Goal: Information Seeking & Learning: Check status

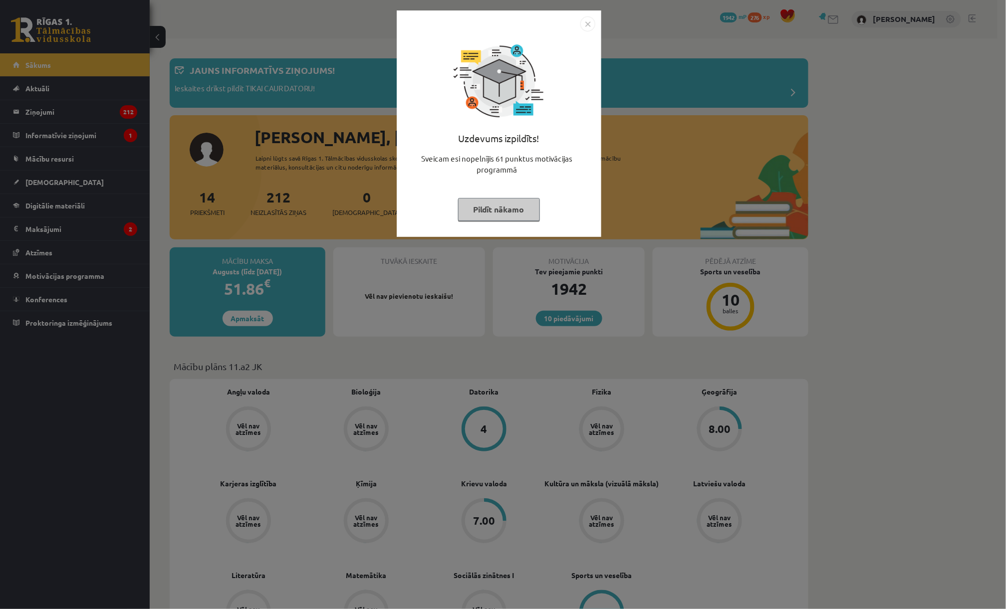
click at [477, 211] on button "Pildīt nākamo" at bounding box center [499, 209] width 82 height 23
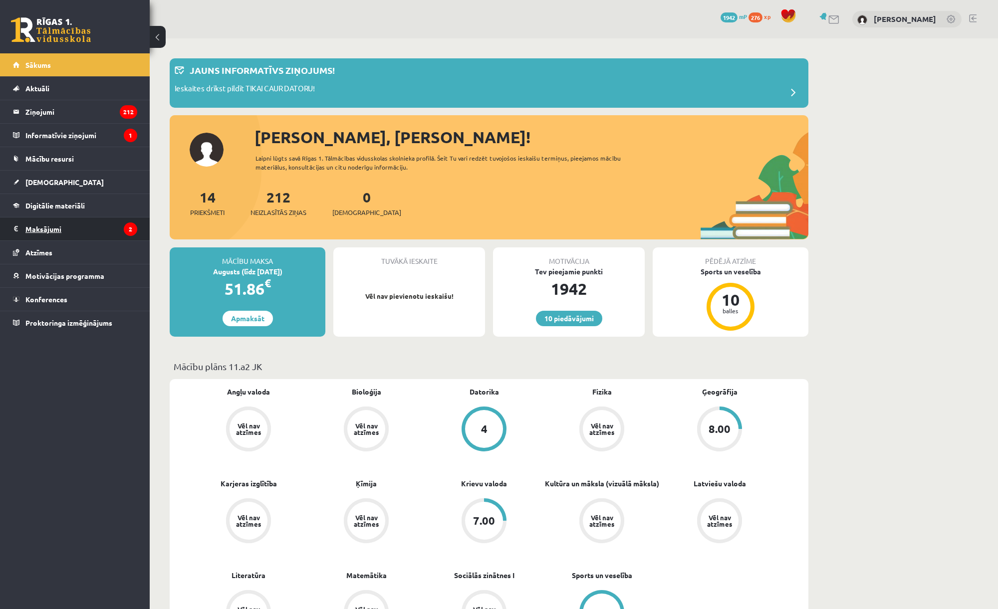
click at [50, 232] on legend "Maksājumi 2" at bounding box center [81, 228] width 112 height 23
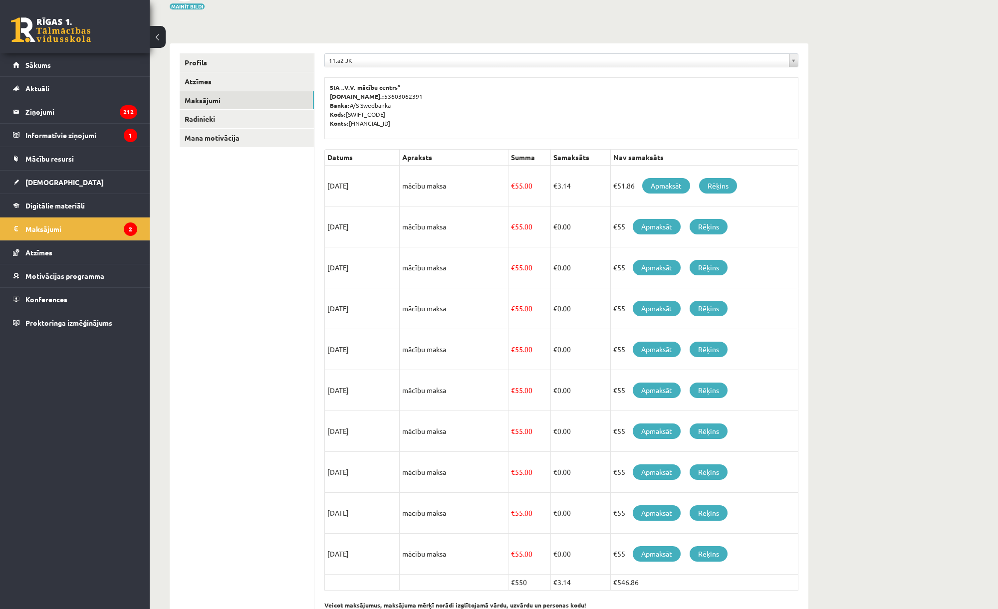
scroll to position [111, 0]
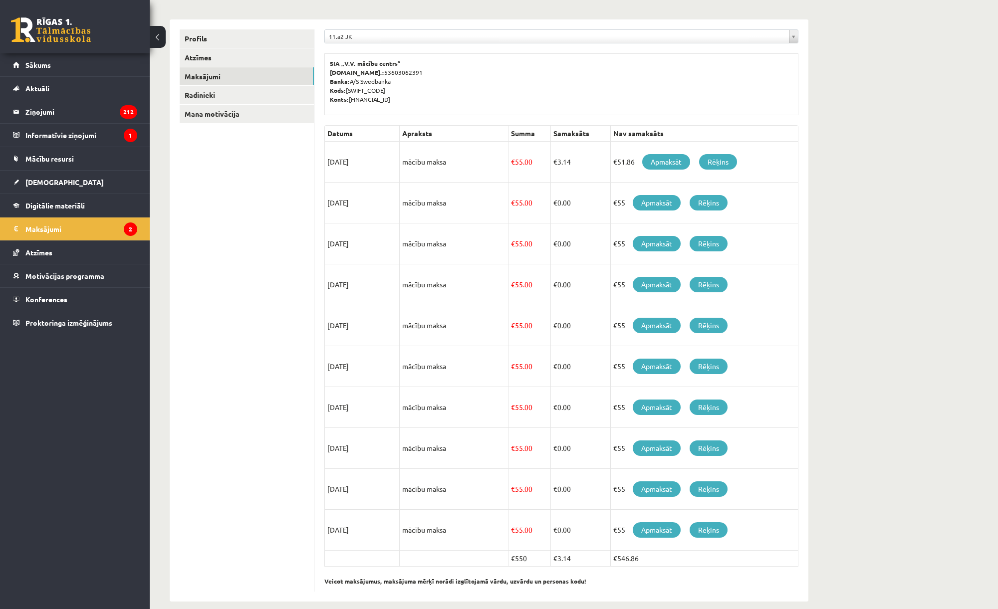
click at [965, 195] on div "**********" at bounding box center [574, 275] width 848 height 694
click at [45, 188] on link "[DEMOGRAPHIC_DATA]" at bounding box center [75, 182] width 124 height 23
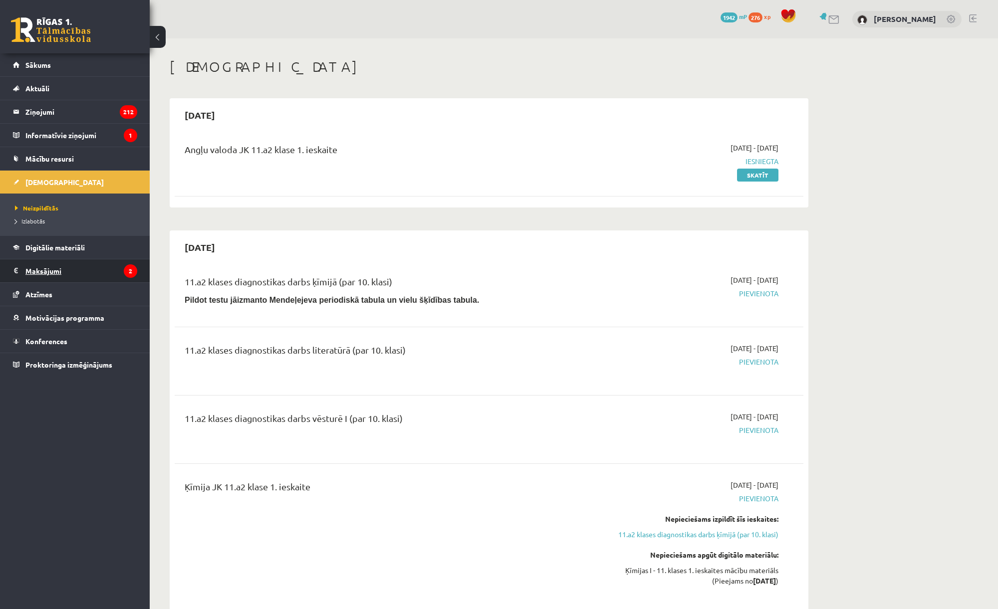
click at [46, 270] on legend "Maksājumi 2" at bounding box center [81, 270] width 112 height 23
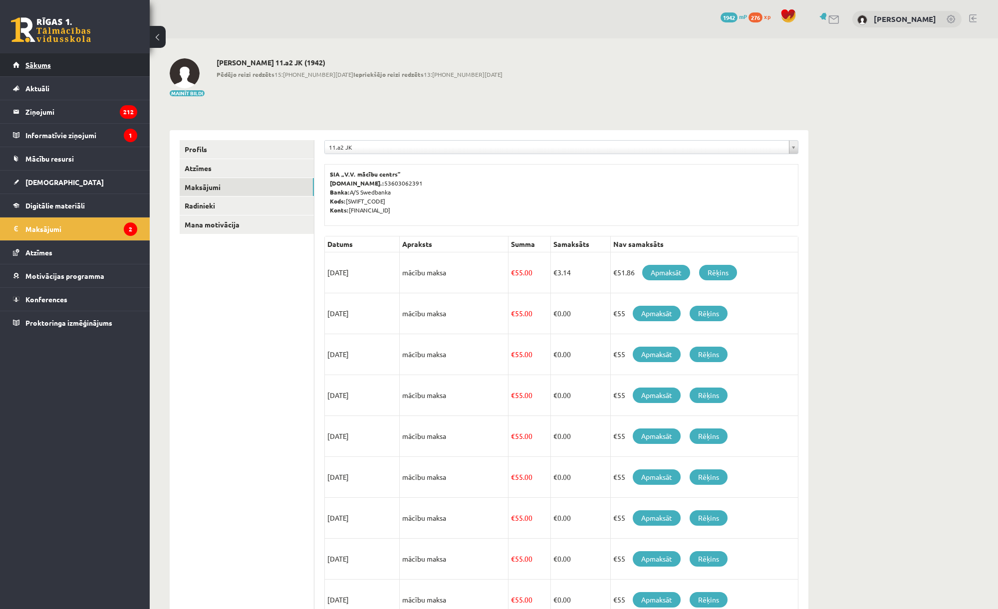
click at [36, 70] on link "Sākums" at bounding box center [75, 64] width 124 height 23
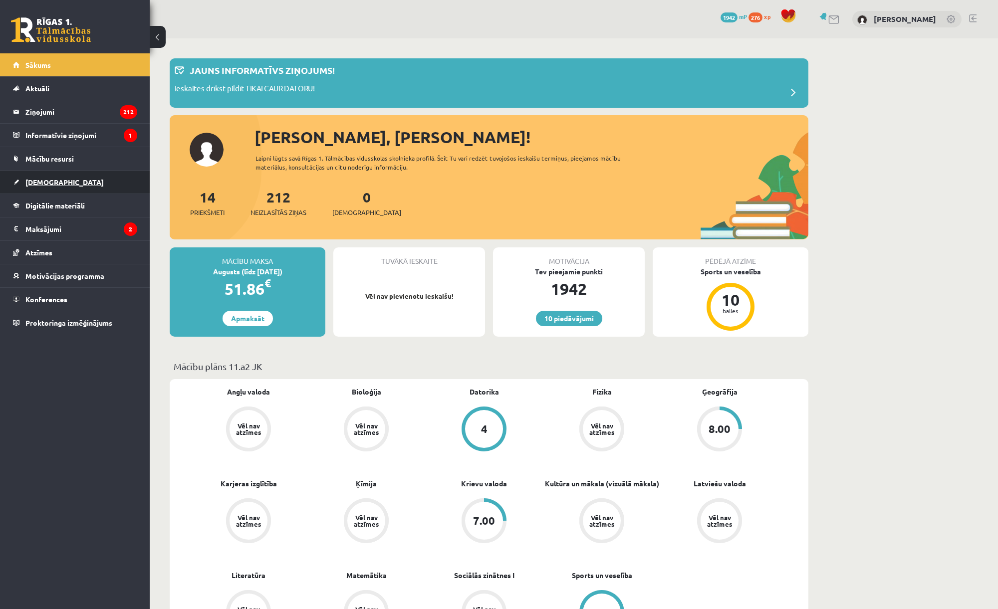
click at [50, 183] on span "[DEMOGRAPHIC_DATA]" at bounding box center [64, 182] width 78 height 9
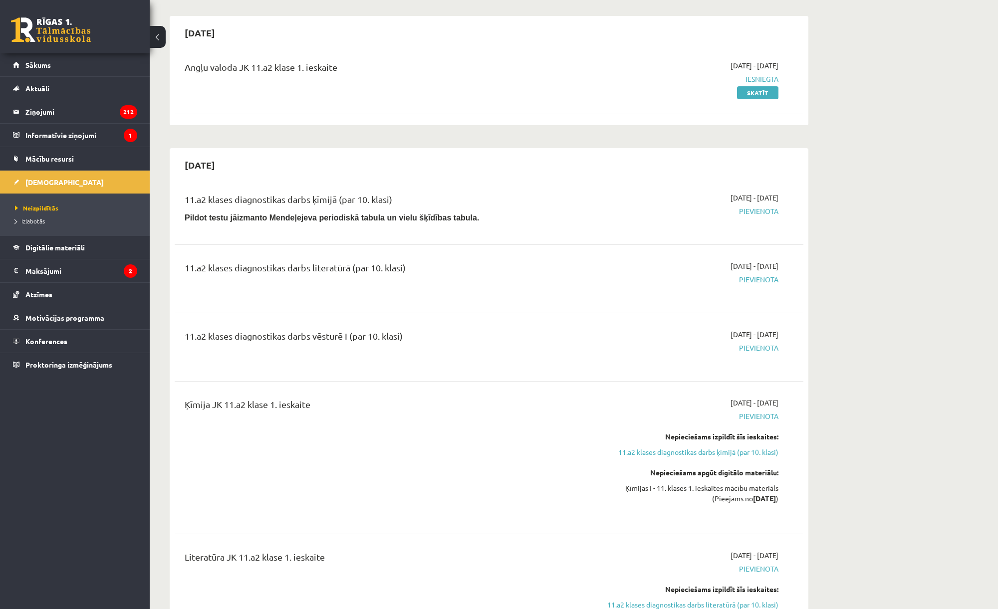
scroll to position [55, 0]
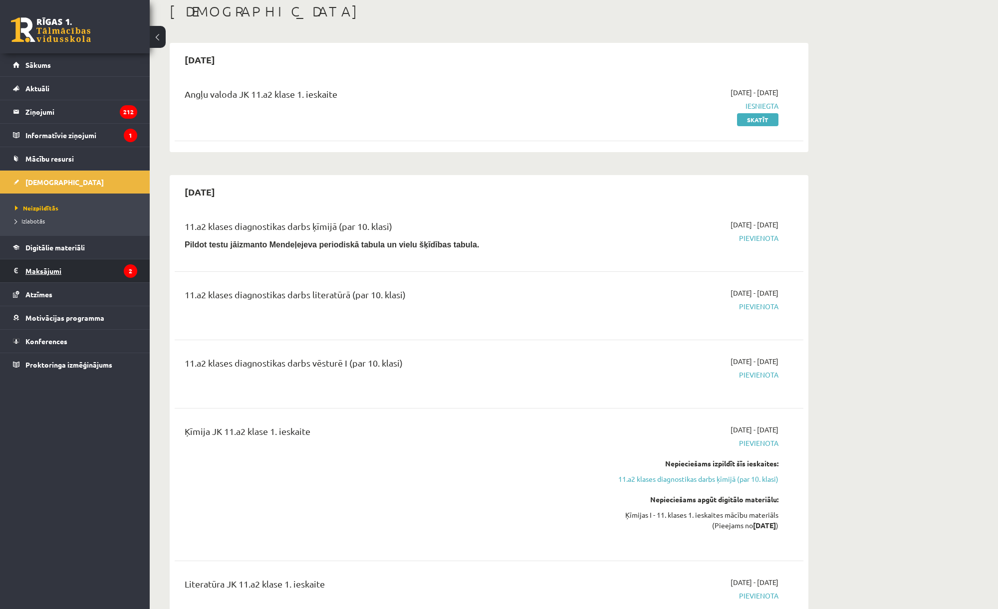
click at [48, 275] on legend "Maksājumi 2" at bounding box center [81, 270] width 112 height 23
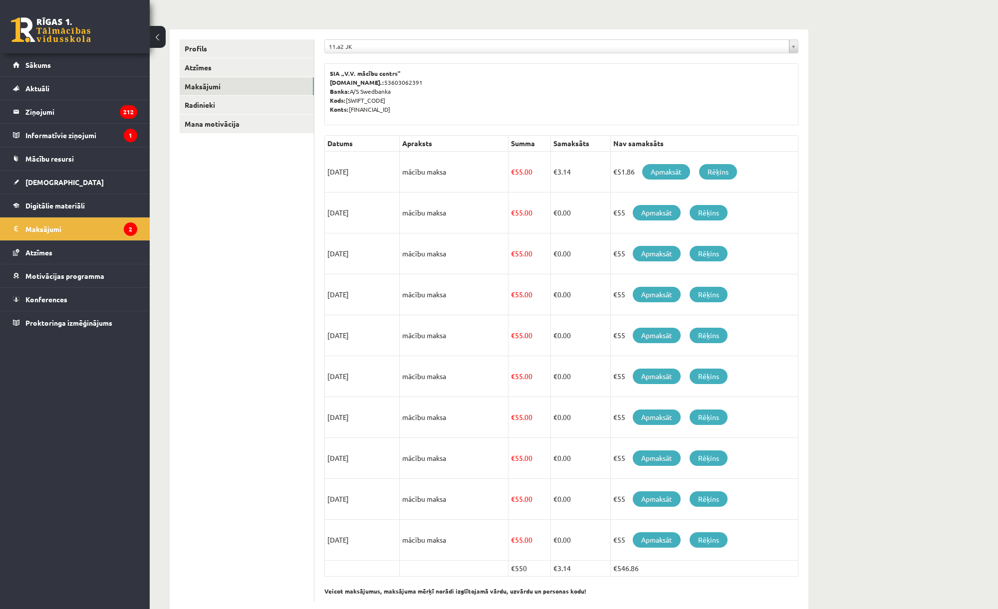
scroll to position [124, 0]
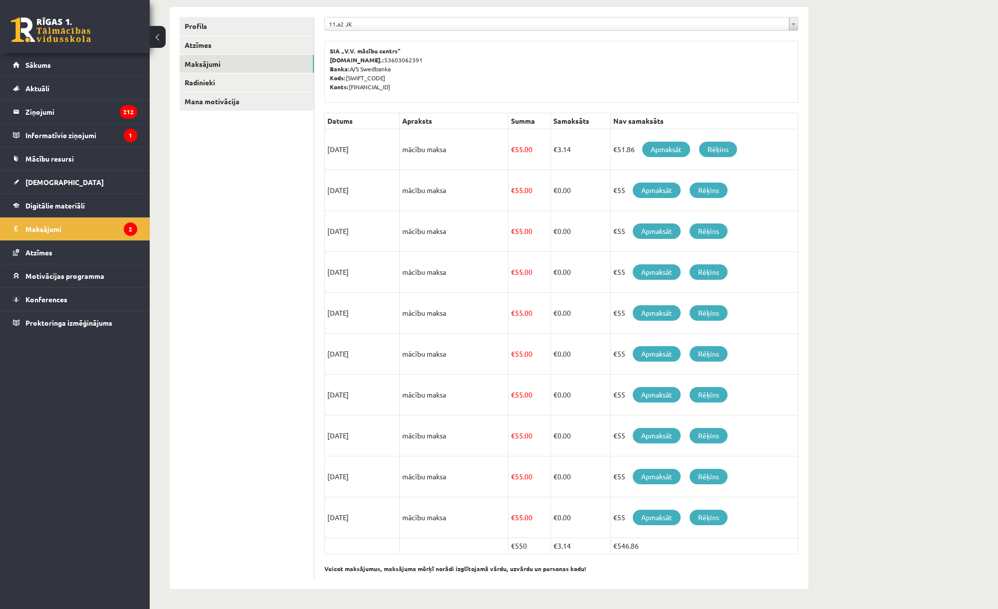
drag, startPoint x: 458, startPoint y: 149, endPoint x: 391, endPoint y: 148, distance: 66.8
click at [391, 148] on tr "[DATE] mācību maksa € 55.00 € 3.14 €51.86 Apmaksāt Rēķins" at bounding box center [561, 149] width 473 height 41
drag, startPoint x: 326, startPoint y: 145, endPoint x: 441, endPoint y: 246, distance: 153.0
click at [441, 246] on div "**********" at bounding box center [561, 298] width 494 height 582
click at [275, 192] on ul "Profils Atzīmes Maksājumi [GEOGRAPHIC_DATA] Mana motivācija" at bounding box center [247, 298] width 135 height 562
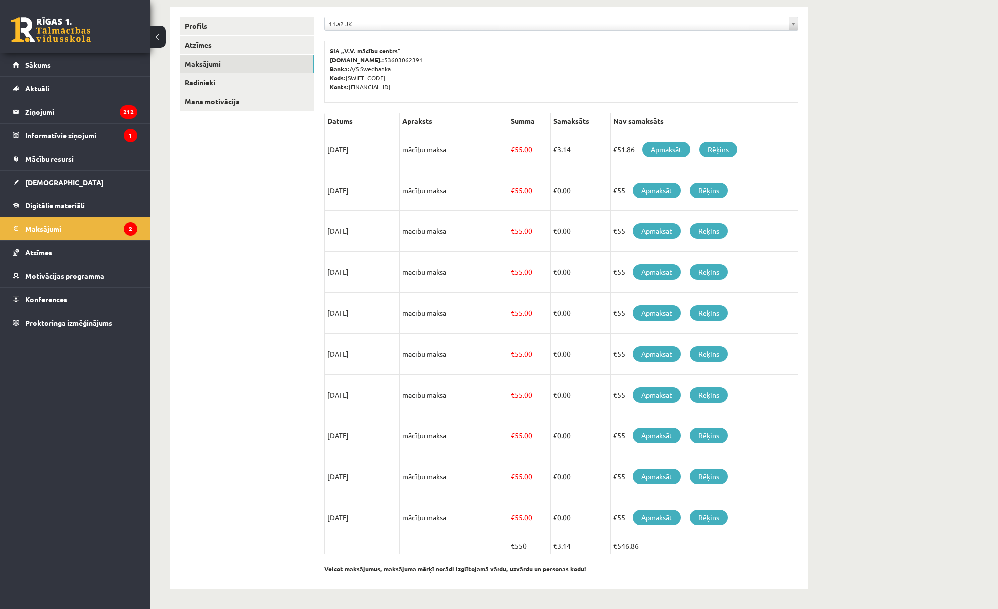
click at [920, 213] on div "**********" at bounding box center [574, 262] width 848 height 694
click at [950, 192] on div "**********" at bounding box center [574, 262] width 848 height 694
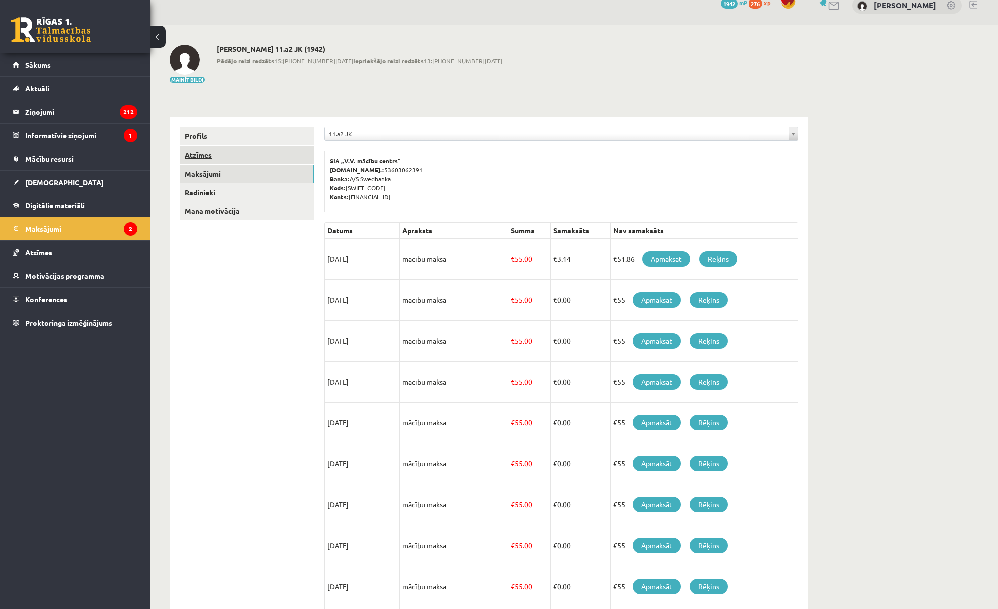
scroll to position [0, 0]
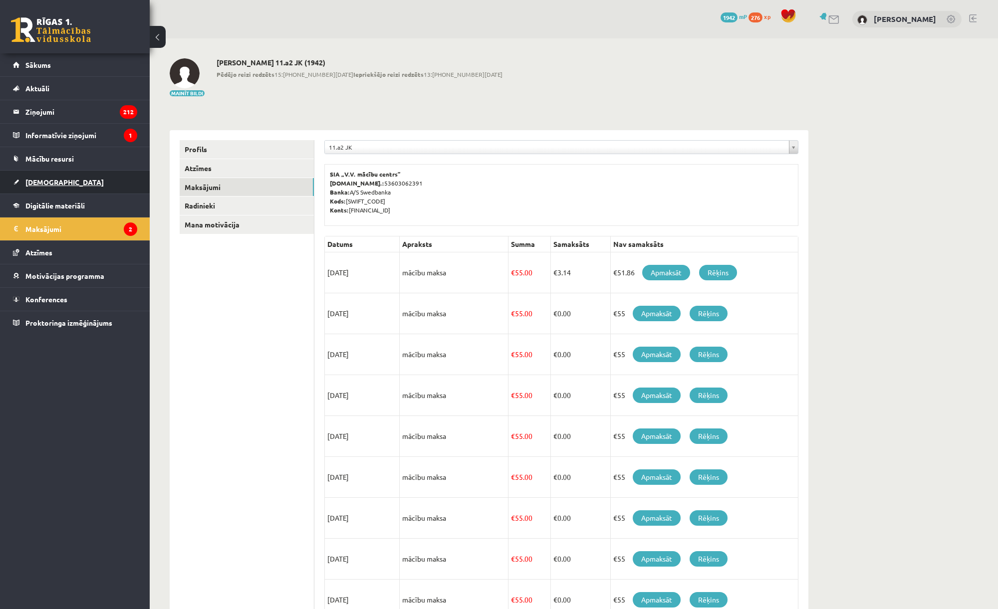
click at [45, 185] on span "[DEMOGRAPHIC_DATA]" at bounding box center [64, 182] width 78 height 9
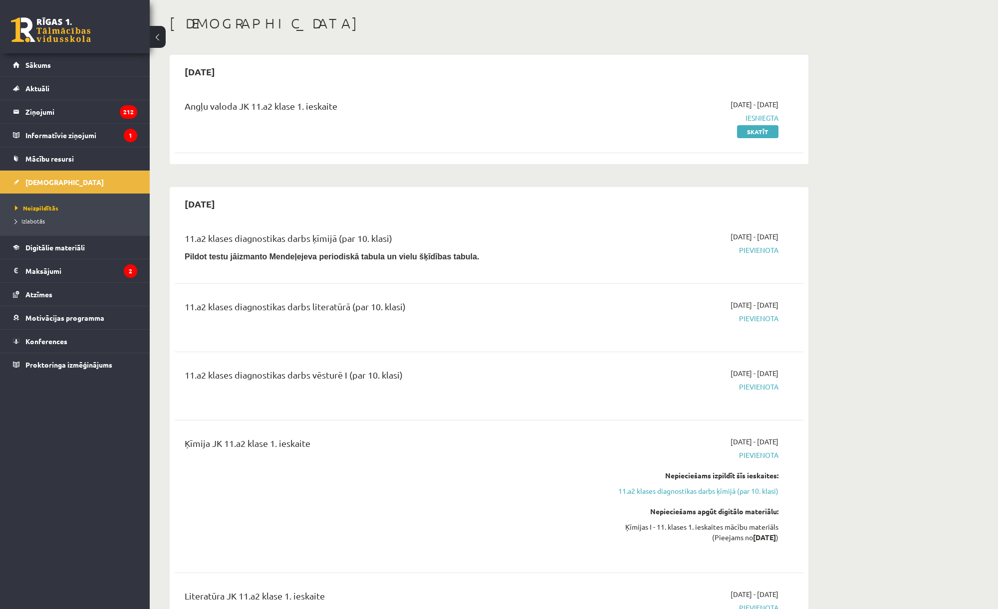
scroll to position [332, 0]
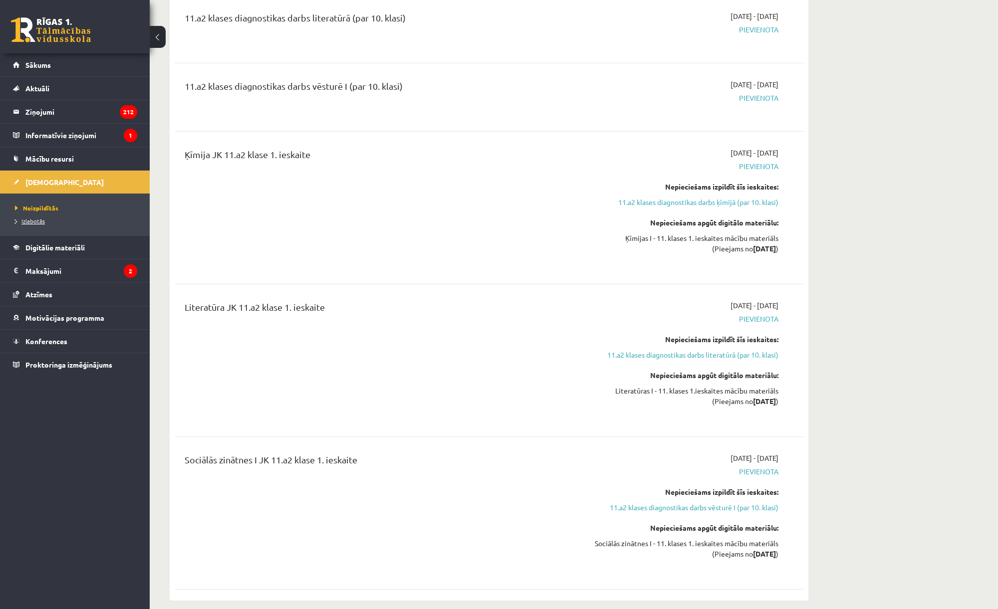
click at [35, 221] on span "Izlabotās" at bounding box center [30, 221] width 30 height 8
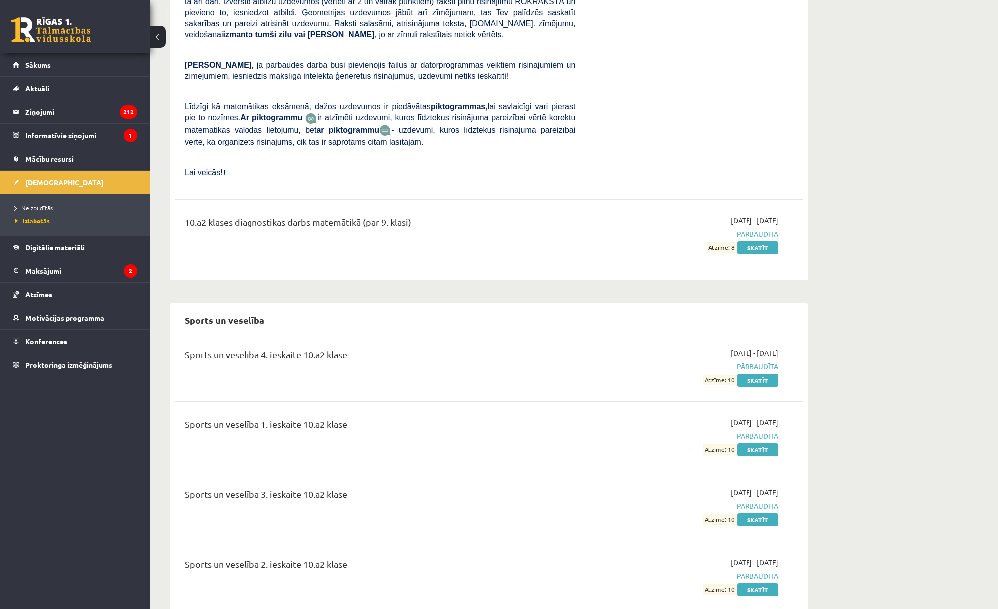
scroll to position [5528, 0]
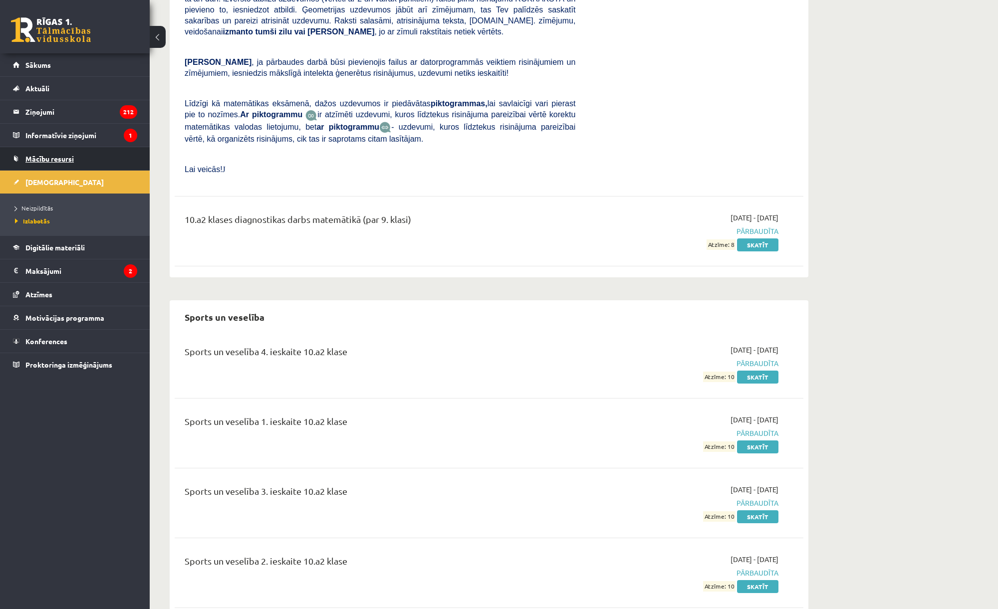
click at [58, 158] on span "Mācību resursi" at bounding box center [49, 158] width 48 height 9
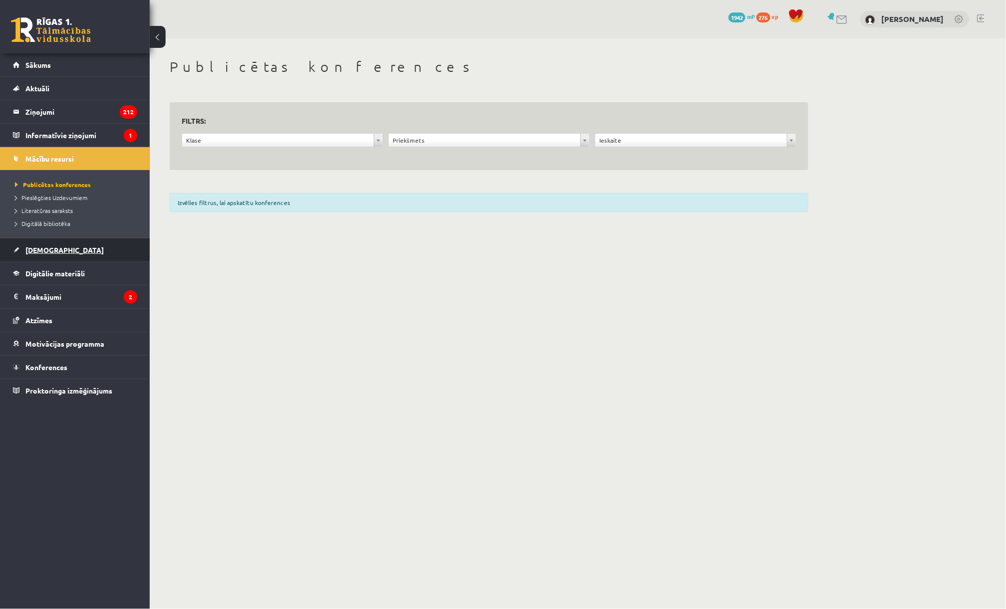
click at [38, 255] on link "[DEMOGRAPHIC_DATA]" at bounding box center [75, 249] width 124 height 23
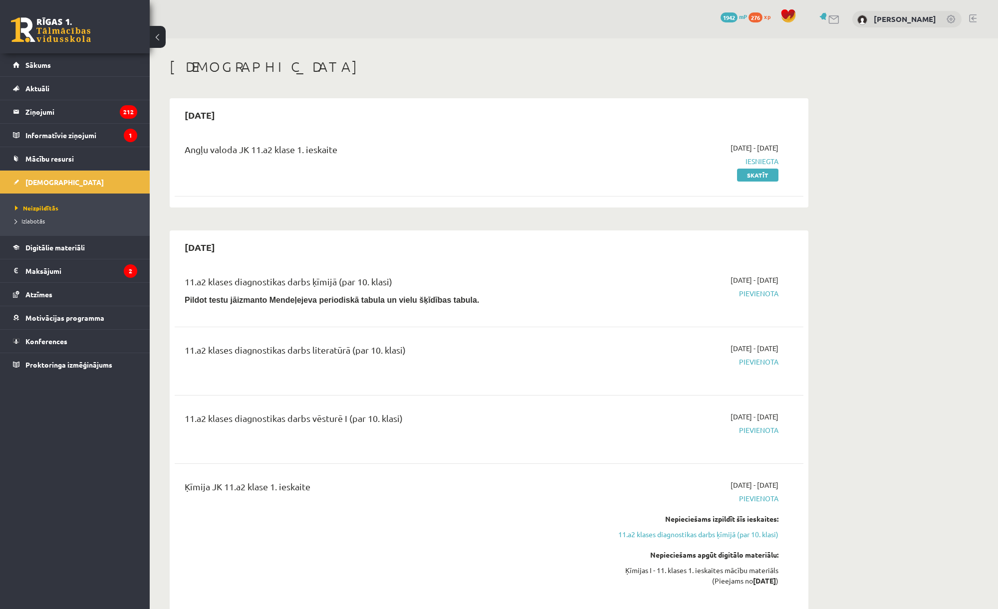
click at [10, 571] on div "10 Dāvanas 1942 mP 276 xp Renārs Veits Sākums Aktuāli Kā mācīties eSKOLĀ Kontak…" at bounding box center [75, 304] width 150 height 609
click at [26, 295] on span "Atzīmes" at bounding box center [38, 294] width 27 height 9
